Goal: Submit feedback/report problem

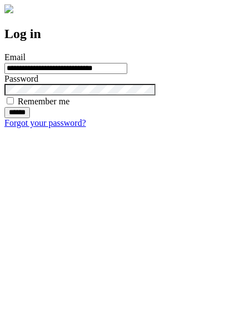
click at [30, 118] on input "******" at bounding box center [16, 112] width 25 height 11
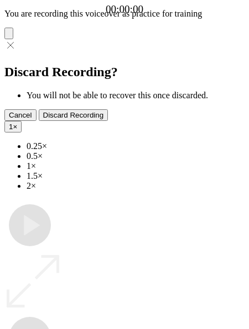
type input "**********"
